Goal: Information Seeking & Learning: Learn about a topic

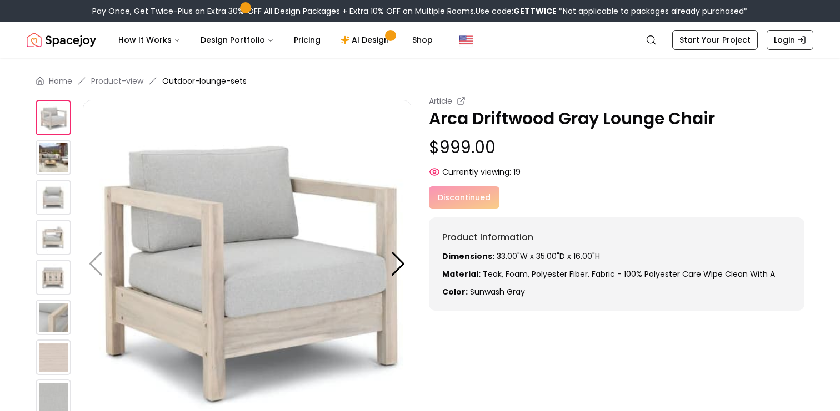
click at [50, 287] on img at bounding box center [54, 278] width 36 height 36
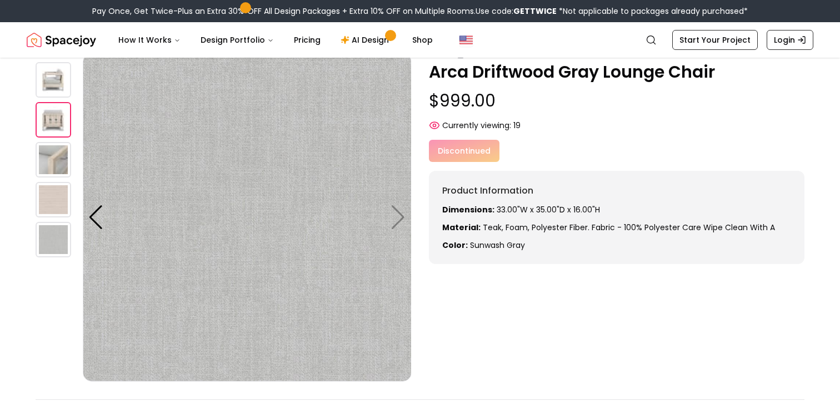
scroll to position [47, 0]
click at [62, 142] on img at bounding box center [54, 160] width 36 height 36
click at [62, 146] on img at bounding box center [54, 160] width 36 height 36
click at [59, 84] on img at bounding box center [54, 80] width 36 height 36
click at [54, 136] on img at bounding box center [54, 120] width 36 height 36
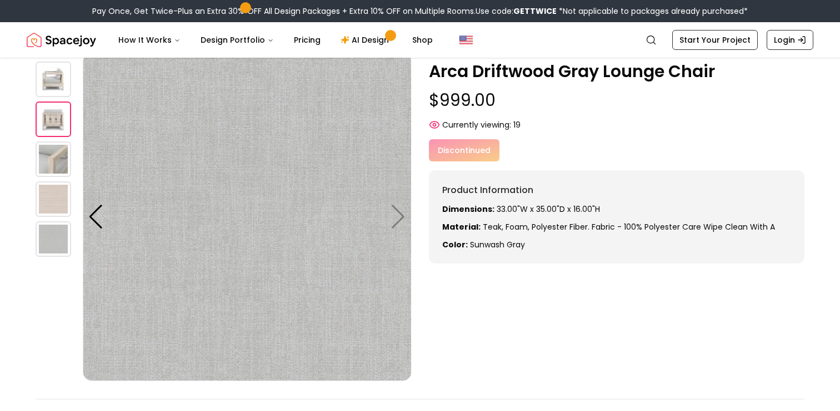
scroll to position [0, 0]
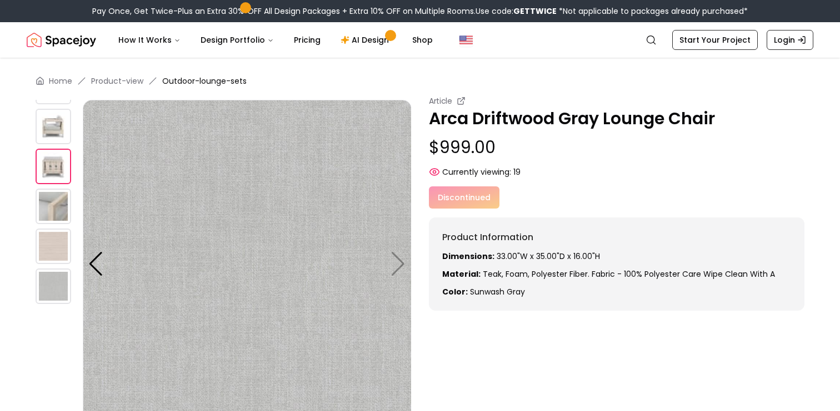
click at [54, 129] on img at bounding box center [54, 127] width 36 height 36
click at [105, 266] on img at bounding box center [247, 264] width 329 height 329
click at [97, 265] on div at bounding box center [95, 264] width 15 height 24
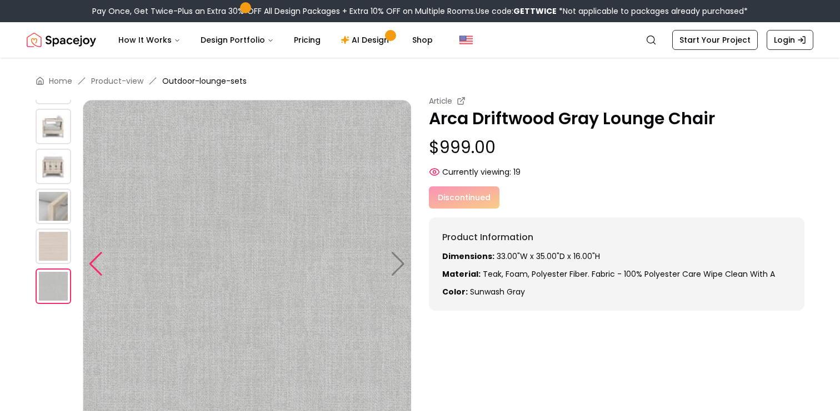
click at [97, 265] on div at bounding box center [95, 264] width 15 height 24
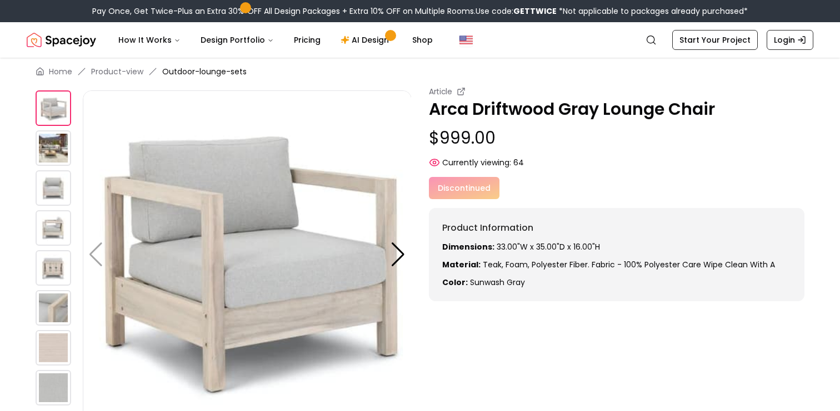
scroll to position [12, 0]
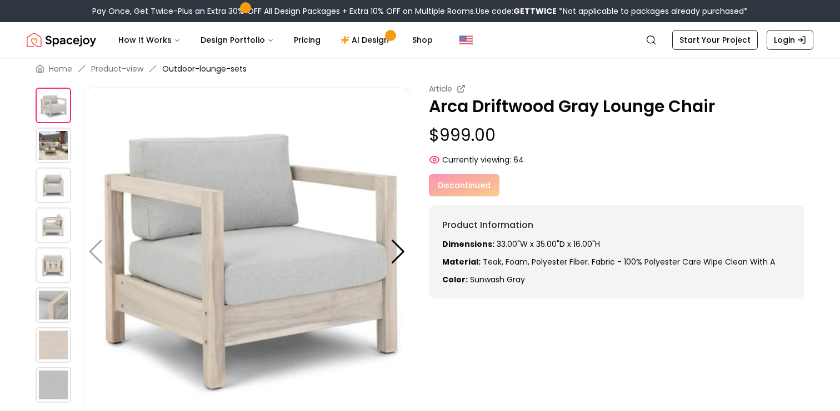
click at [56, 155] on img at bounding box center [54, 146] width 36 height 36
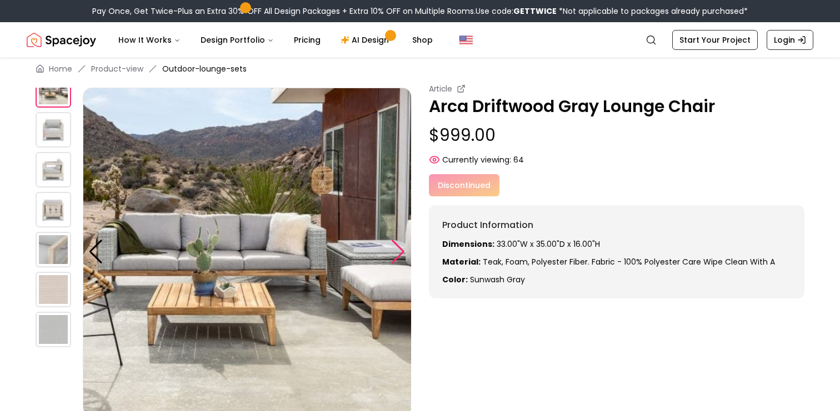
click at [400, 258] on div at bounding box center [397, 252] width 15 height 24
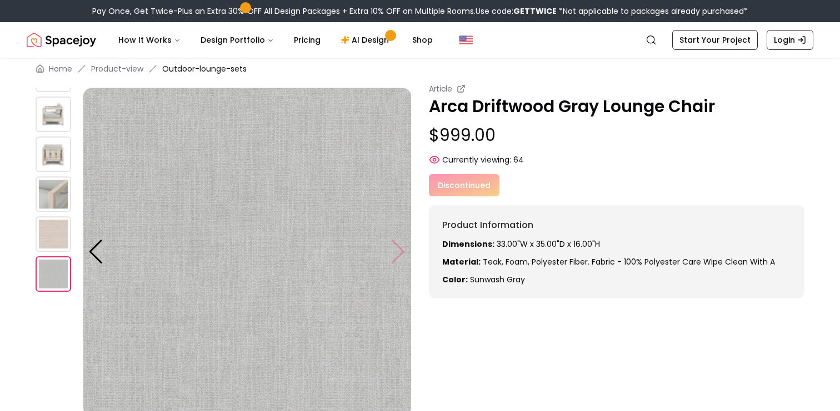
scroll to position [77, 0]
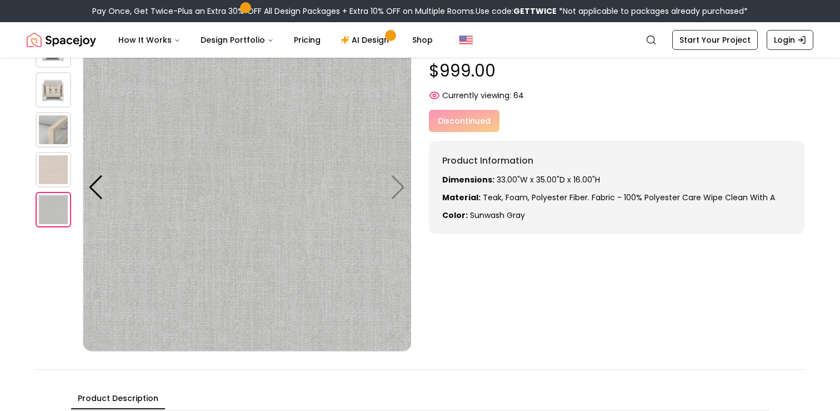
click at [398, 193] on img at bounding box center [247, 187] width 329 height 329
click at [399, 187] on img at bounding box center [247, 187] width 329 height 329
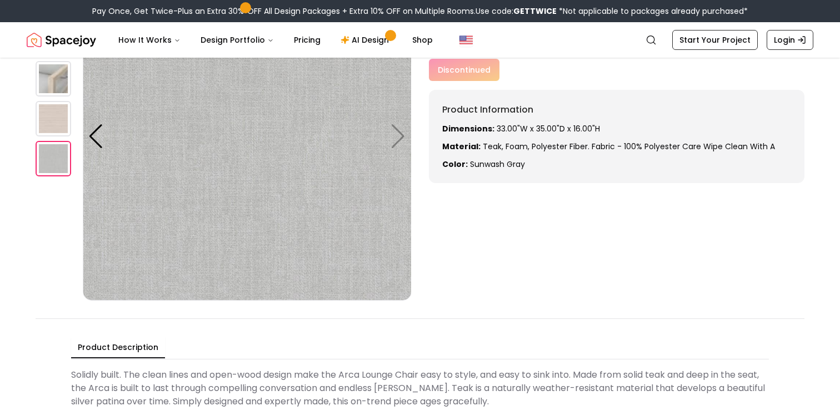
scroll to position [127, 0]
